Goal: Information Seeking & Learning: Check status

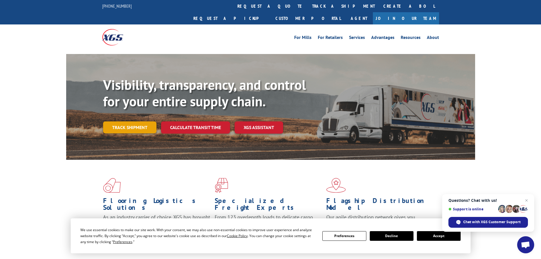
click at [142, 121] on link "Track shipment" at bounding box center [129, 127] width 53 height 12
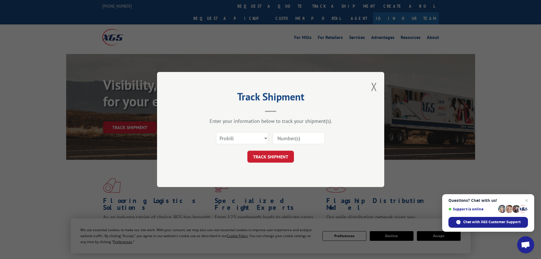
click at [311, 132] on input at bounding box center [299, 138] width 52 height 12
click at [247, 136] on select "Select category... Probill BOL PO" at bounding box center [242, 138] width 52 height 12
click at [362, 161] on div "Track Shipment Enter your information below to track your shipment(s). Select c…" at bounding box center [270, 129] width 227 height 115
click at [230, 141] on select "Select category... Probill BOL PO" at bounding box center [242, 138] width 52 height 12
select select "po"
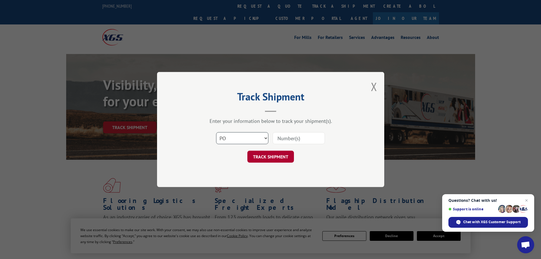
click at [216, 132] on select "Select category... Probill BOL PO" at bounding box center [242, 138] width 52 height 12
click at [318, 139] on input at bounding box center [299, 138] width 52 height 12
paste input "CSO42984"
type input "CSO42984"
drag, startPoint x: 276, startPoint y: 155, endPoint x: 304, endPoint y: 161, distance: 29.1
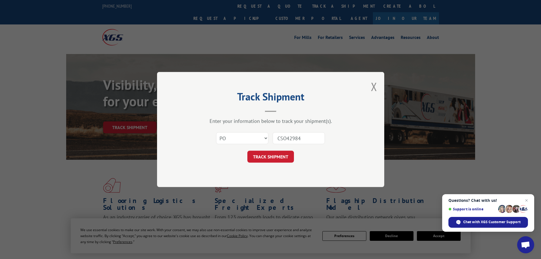
click at [276, 155] on button "TRACK SHIPMENT" at bounding box center [270, 157] width 47 height 12
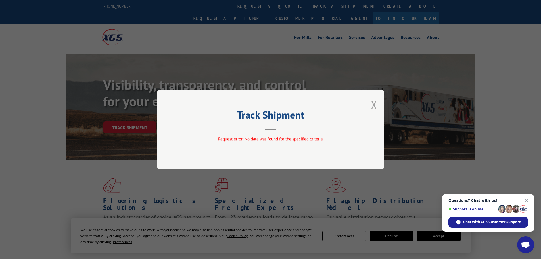
click at [373, 102] on button "Close modal" at bounding box center [374, 104] width 6 height 15
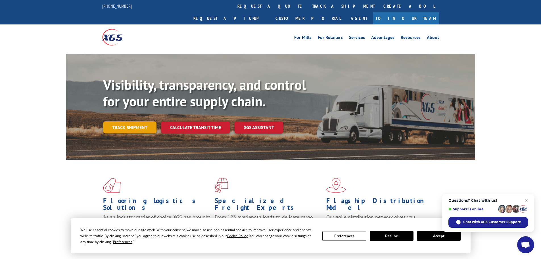
click at [126, 121] on link "Track shipment" at bounding box center [129, 127] width 53 height 12
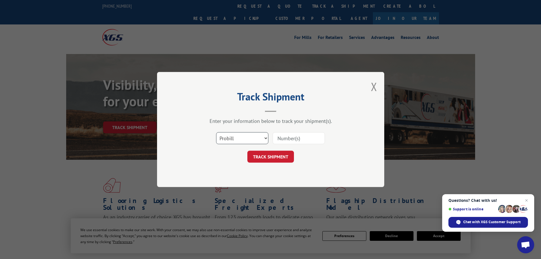
click at [241, 134] on select "Select category... Probill BOL PO" at bounding box center [242, 138] width 52 height 12
drag, startPoint x: 330, startPoint y: 139, endPoint x: 323, endPoint y: 139, distance: 6.8
click at [325, 139] on div "Select category... Probill BOL PO" at bounding box center [271, 138] width 170 height 19
click at [315, 137] on input at bounding box center [299, 138] width 52 height 12
paste input "17587933"
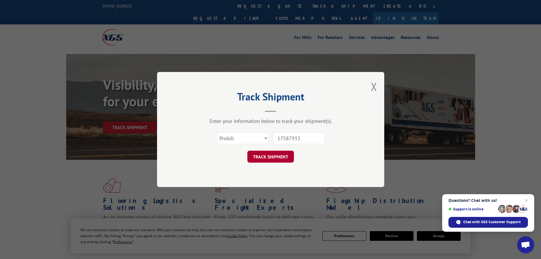
type input "17587933"
click at [275, 156] on button "TRACK SHIPMENT" at bounding box center [270, 157] width 47 height 12
